Goal: Check status

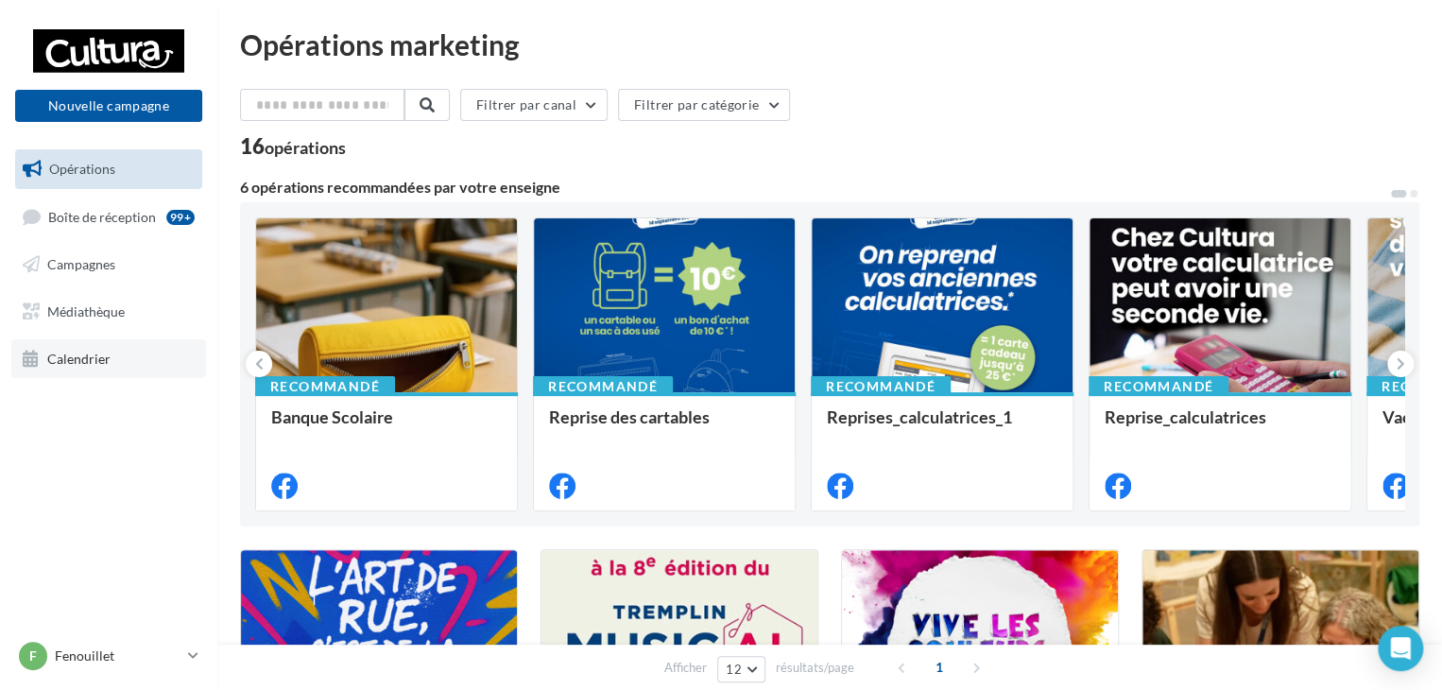
click at [72, 366] on span "Calendrier" at bounding box center [78, 358] width 63 height 16
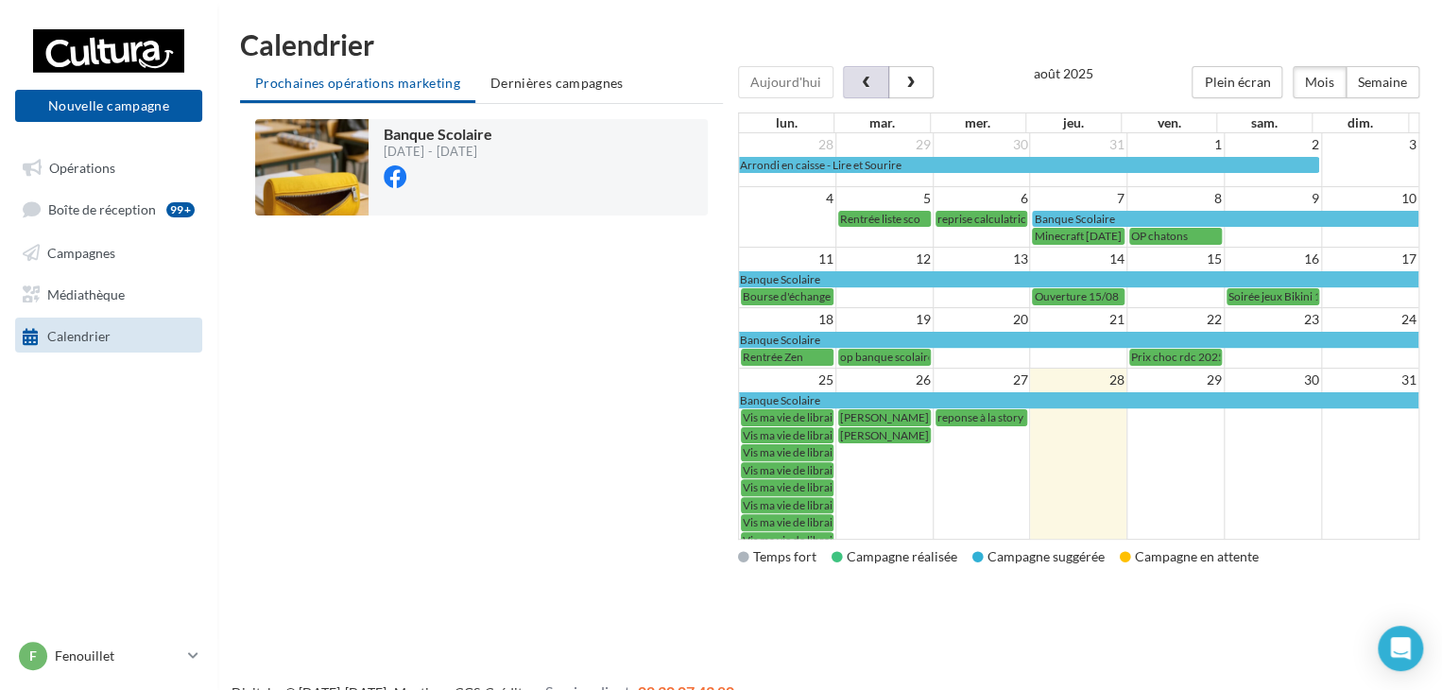
click at [865, 86] on span "button" at bounding box center [866, 83] width 16 height 13
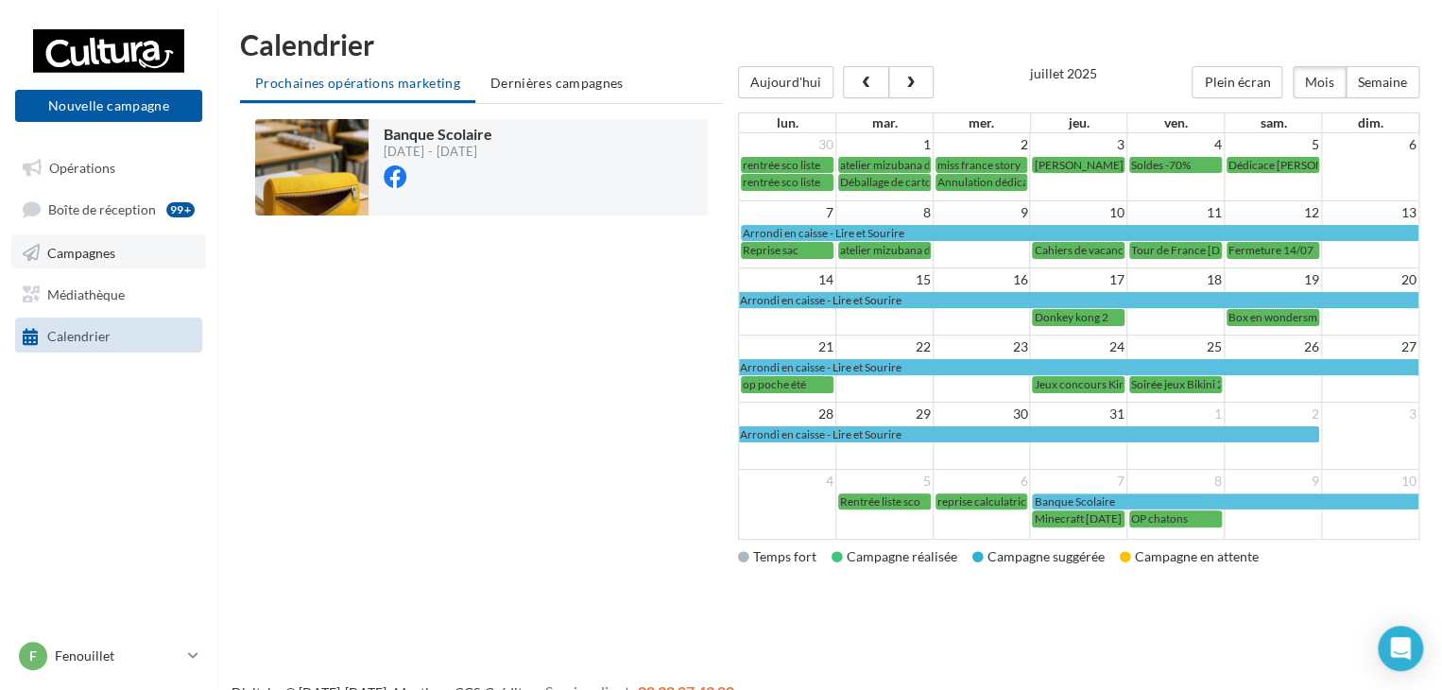
click at [111, 243] on link "Campagnes" at bounding box center [108, 251] width 195 height 34
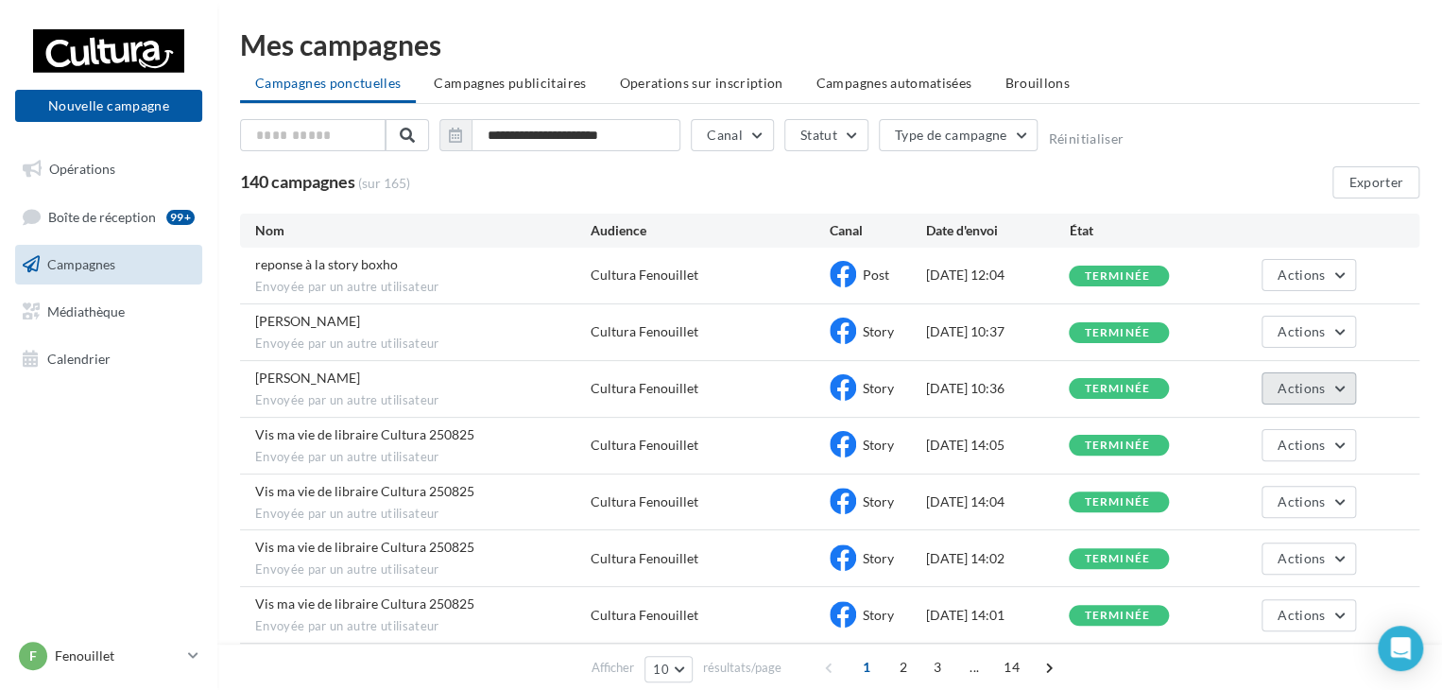
click at [1329, 380] on button "Actions" at bounding box center [1308, 388] width 94 height 32
click at [1251, 424] on button "Voir les résultats" at bounding box center [1261, 432] width 189 height 49
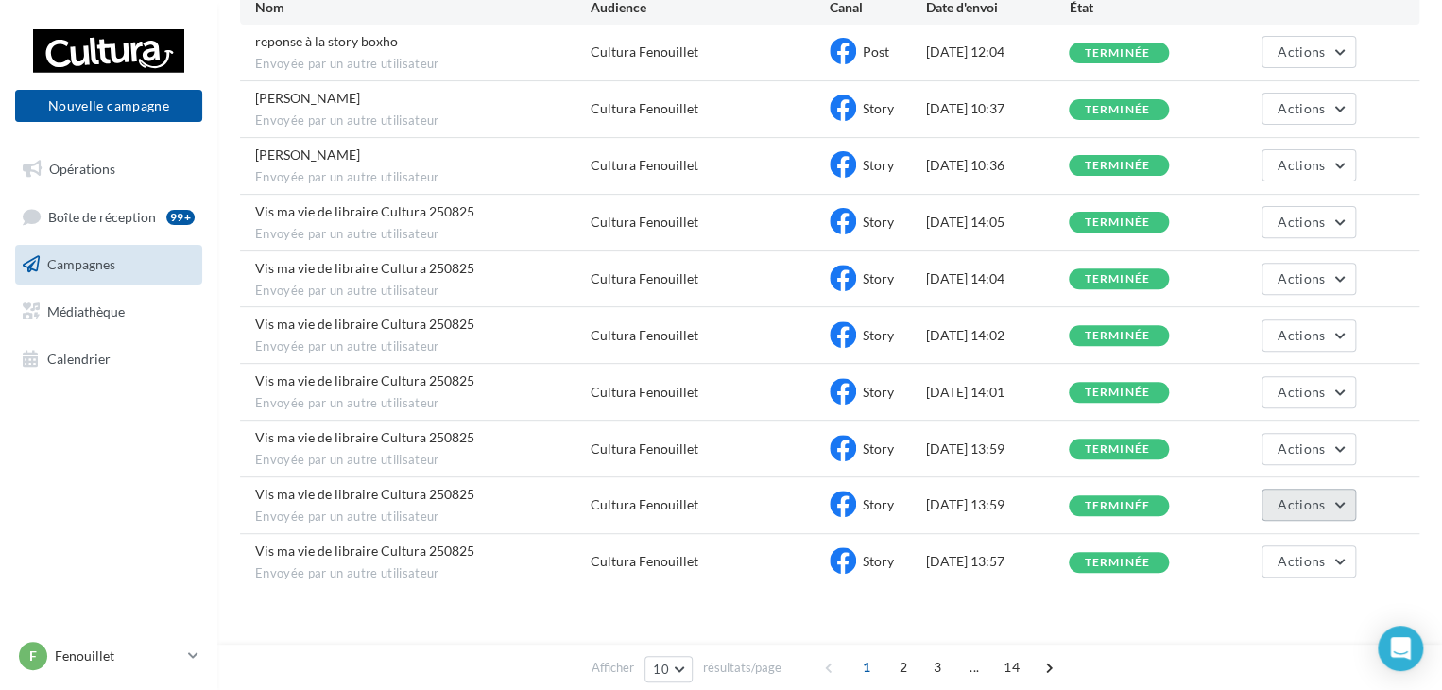
scroll to position [252, 0]
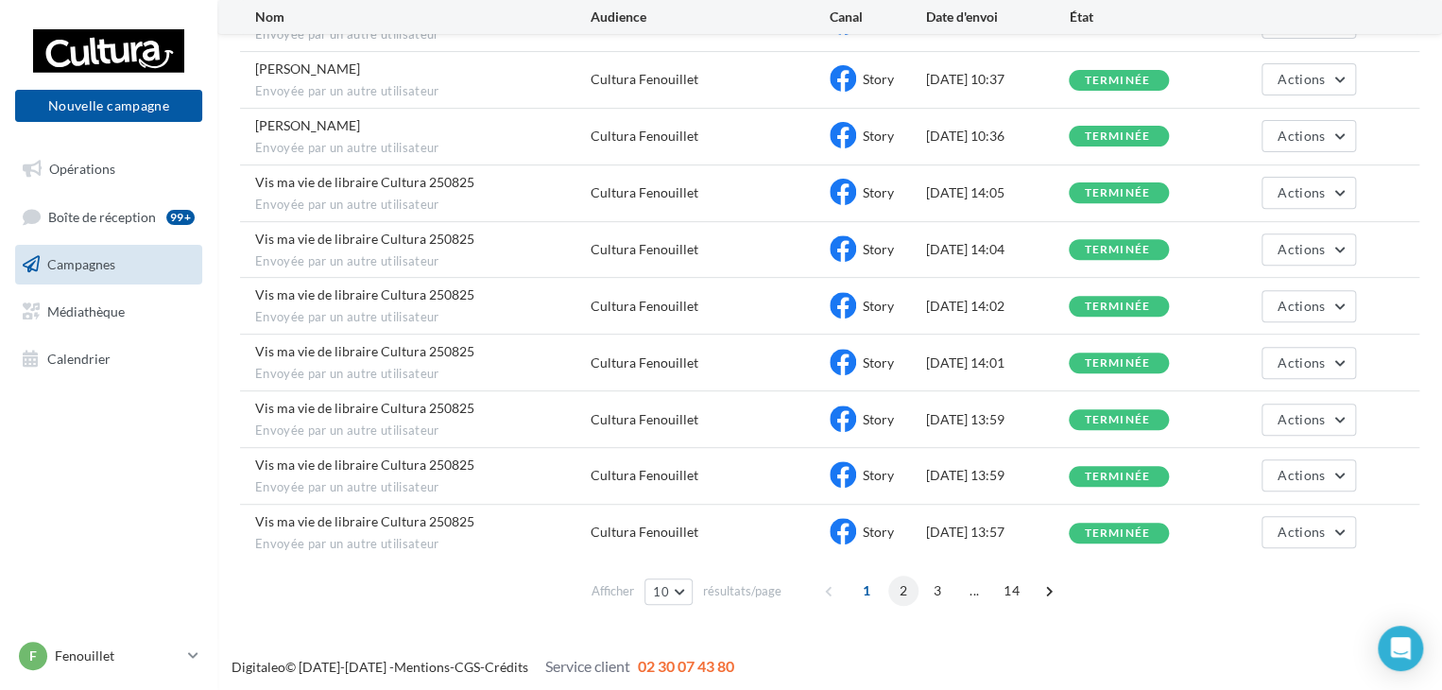
click at [902, 589] on span "2" at bounding box center [903, 590] width 30 height 30
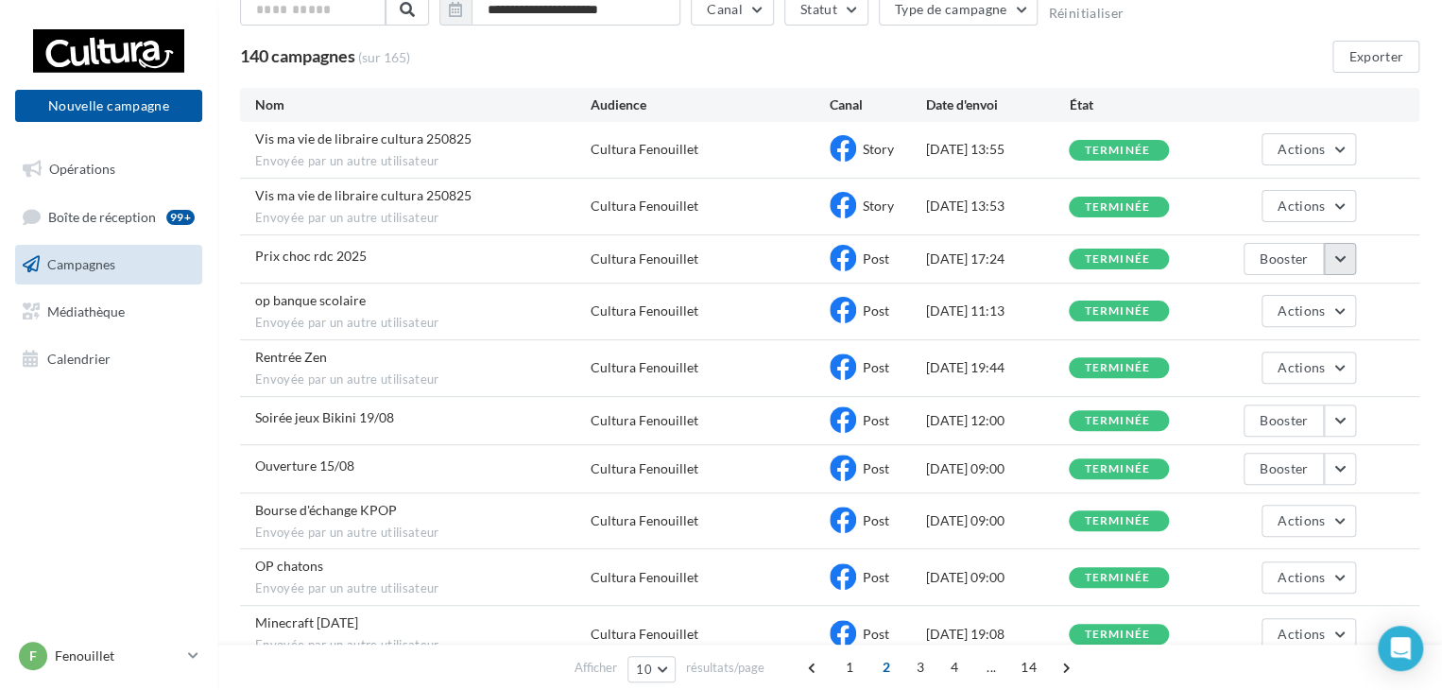
click at [1344, 262] on button "button" at bounding box center [1340, 259] width 32 height 32
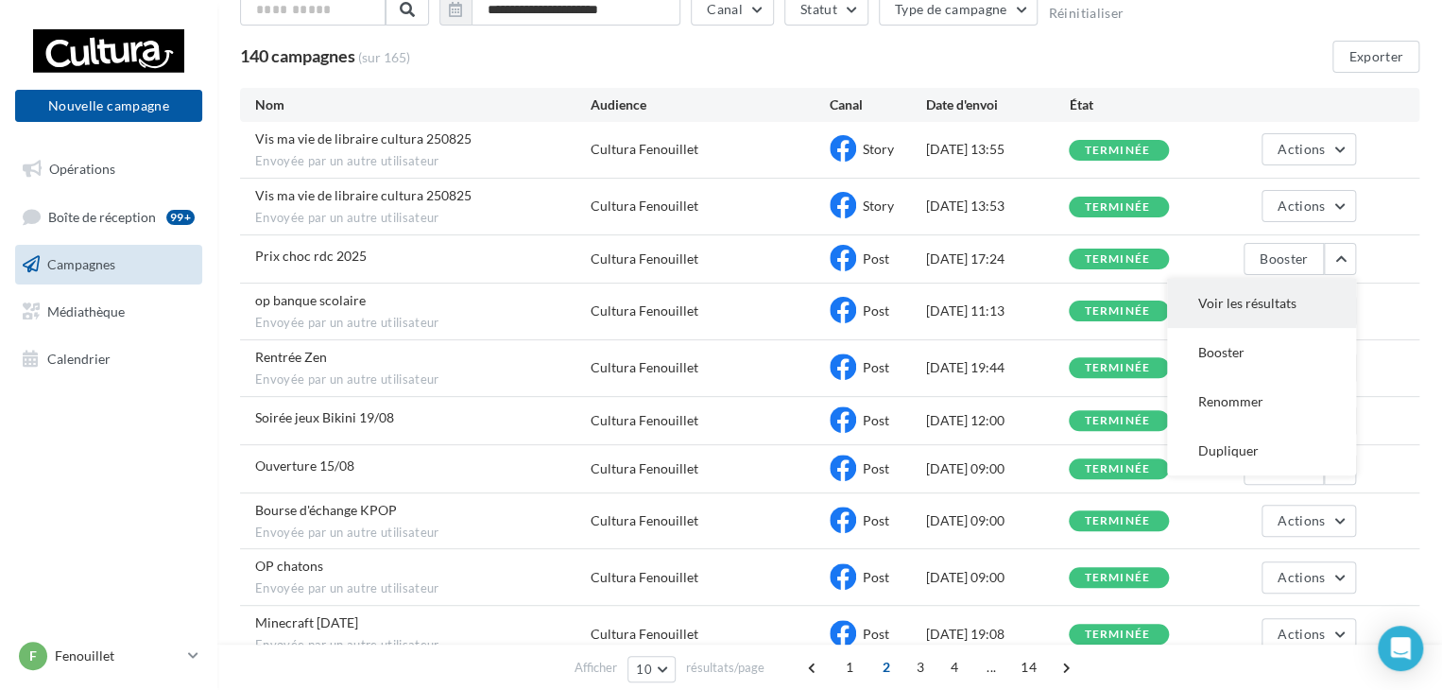
click at [1258, 296] on button "Voir les résultats" at bounding box center [1261, 303] width 189 height 49
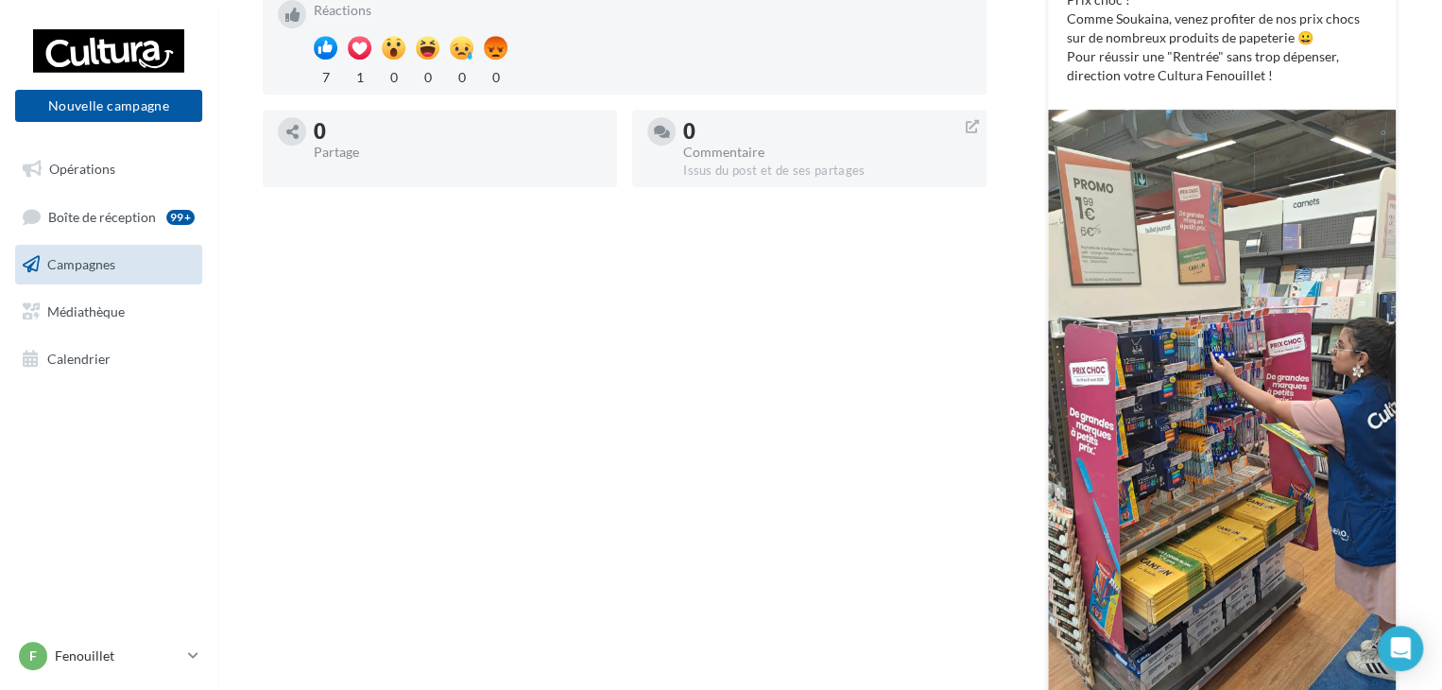
scroll to position [472, 0]
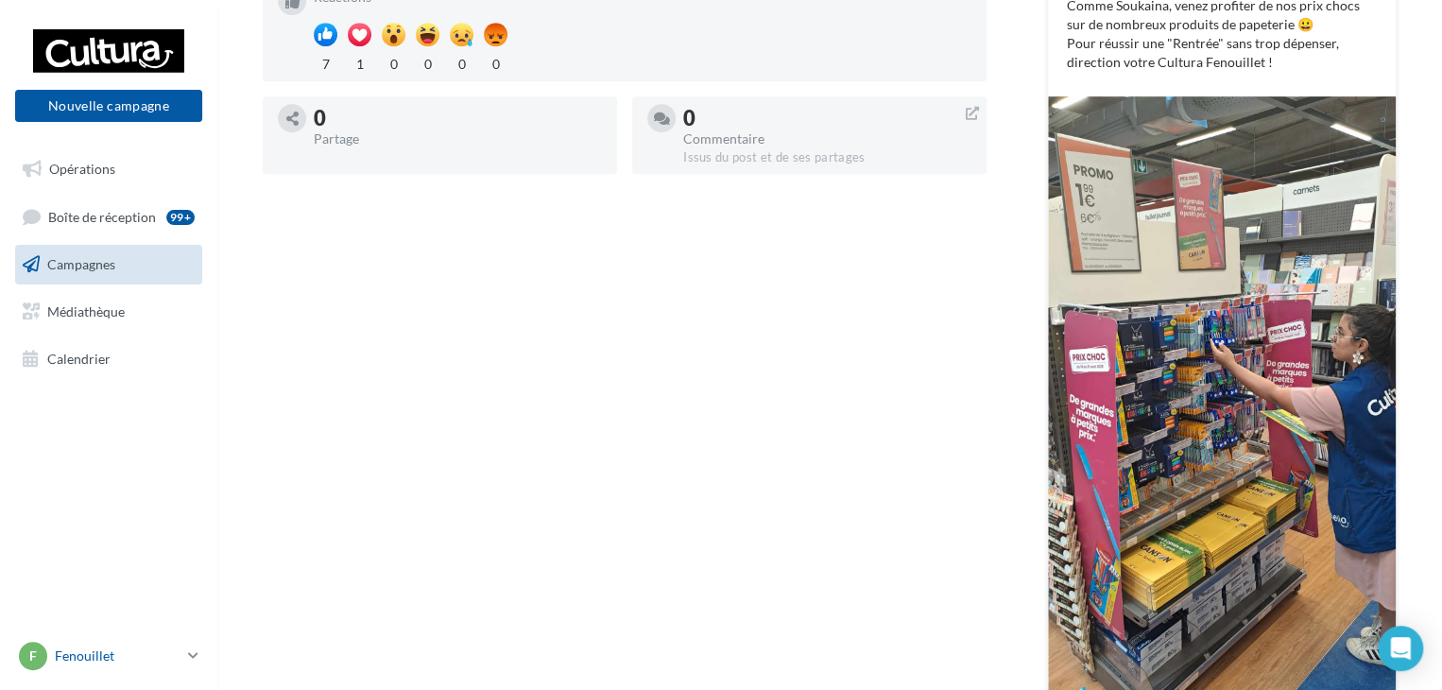
click at [182, 651] on link "F Fenouillet j.tenat1@cultura.fr" at bounding box center [108, 656] width 187 height 36
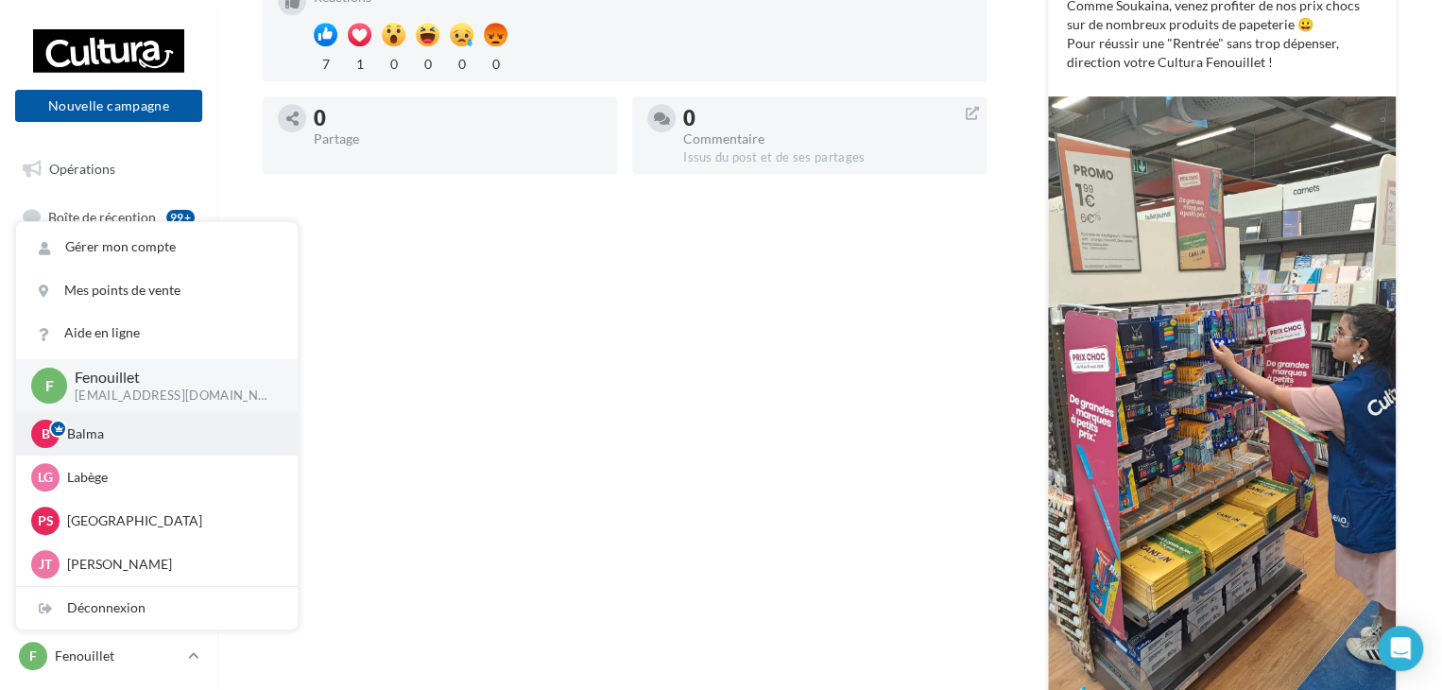
click at [101, 432] on p "Balma" at bounding box center [171, 433] width 208 height 19
